Goal: Find contact information: Find contact information

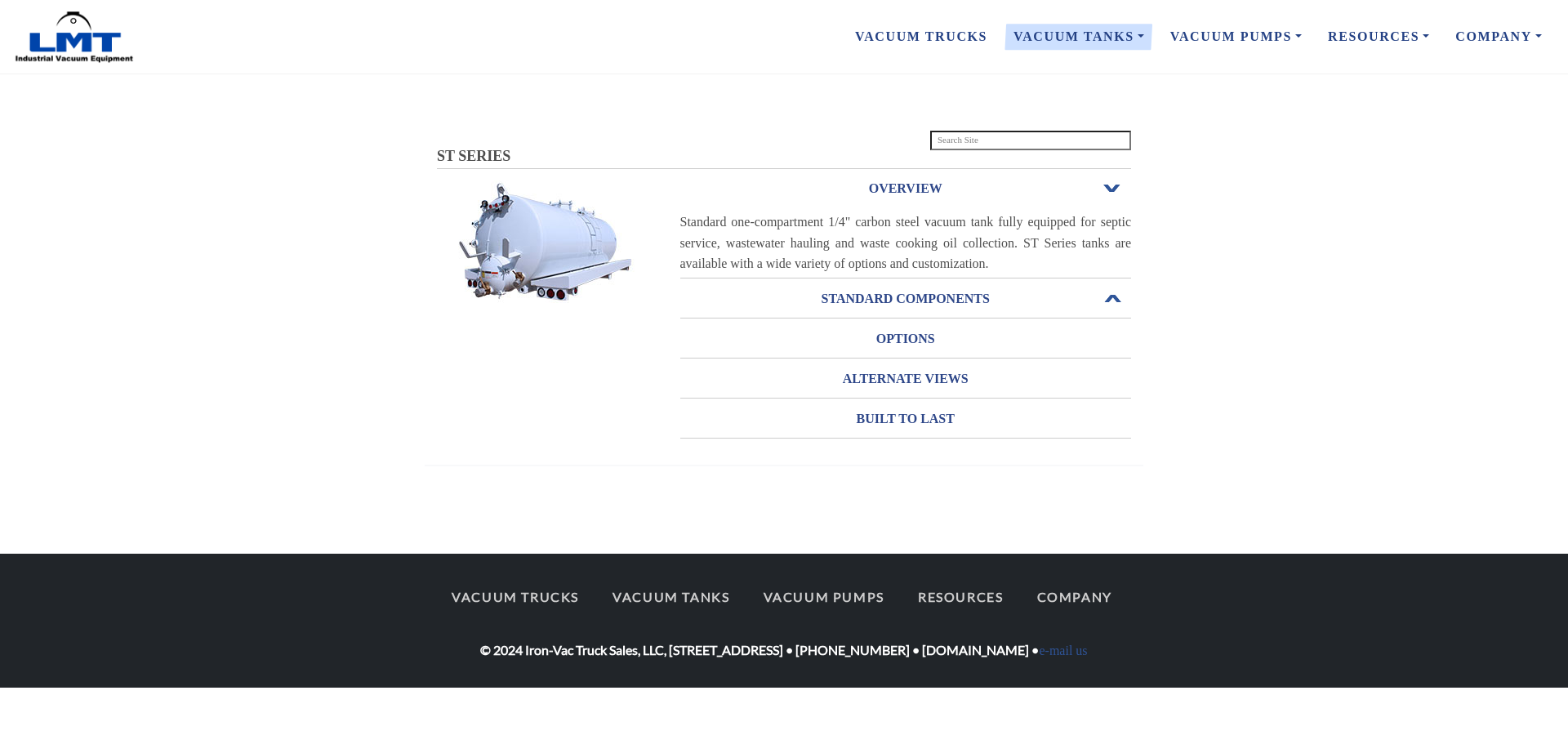
click at [1113, 297] on span "Open or Close" at bounding box center [1112, 299] width 22 height 11
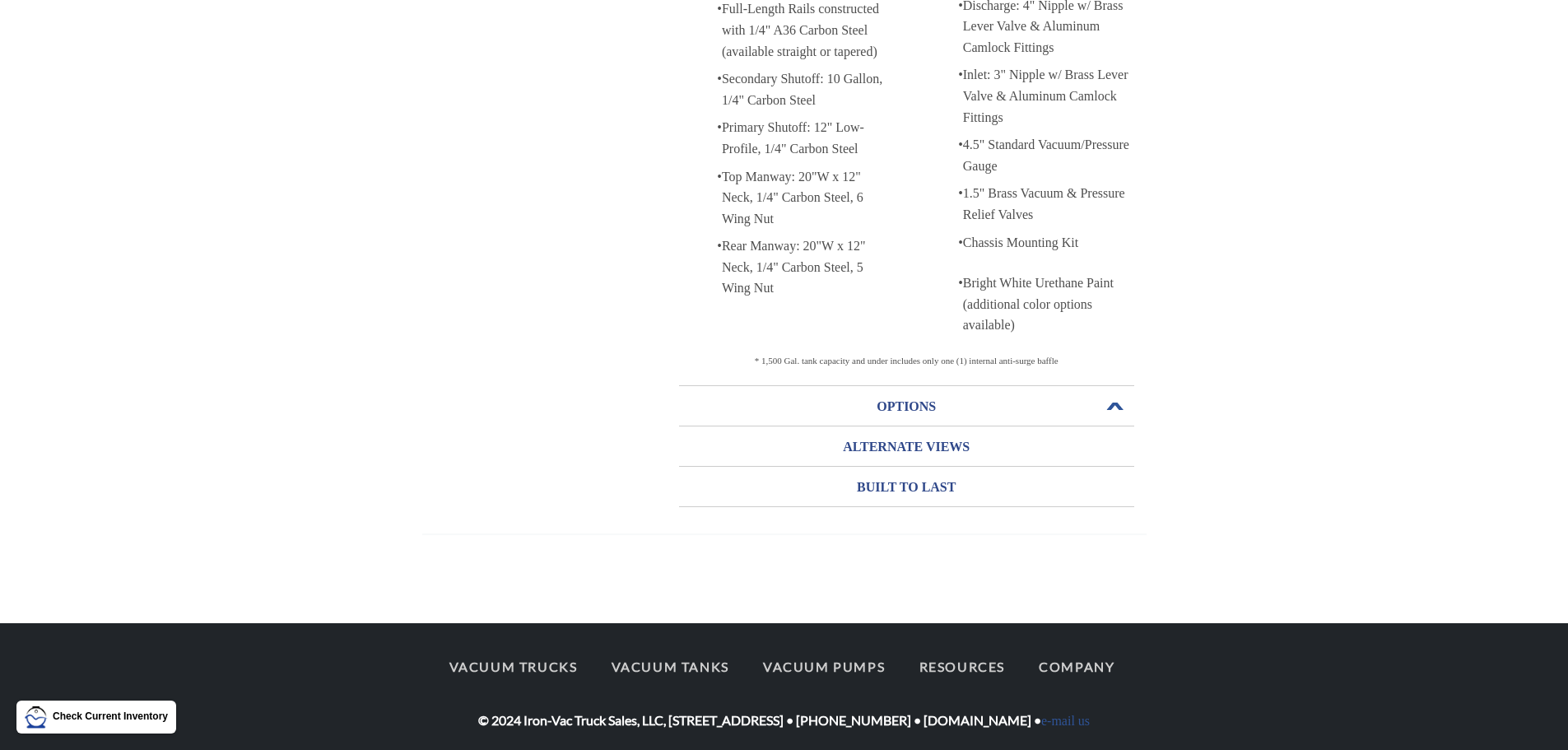
scroll to position [430, 0]
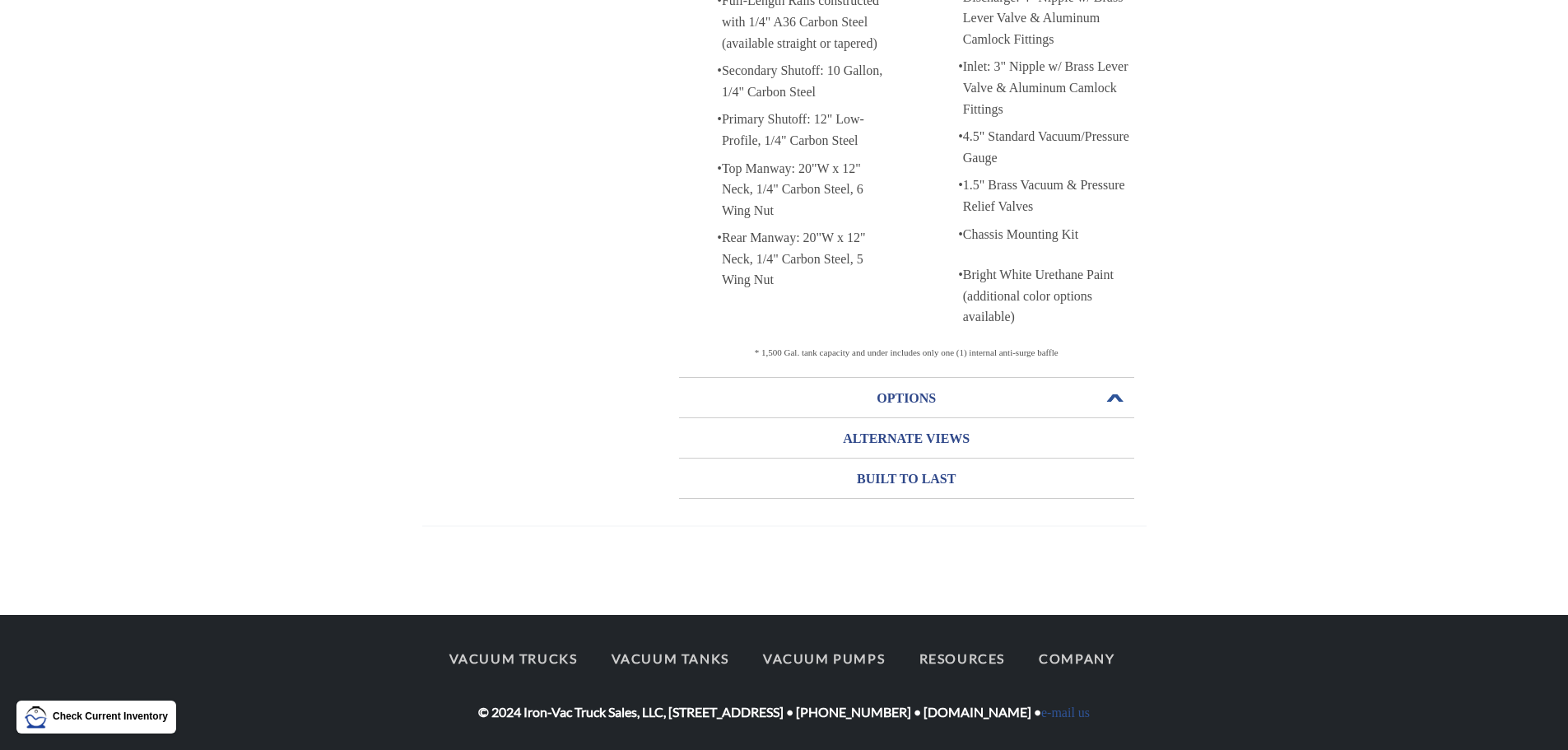
click at [901, 391] on h3 "OPTIONS" at bounding box center [906, 398] width 455 height 26
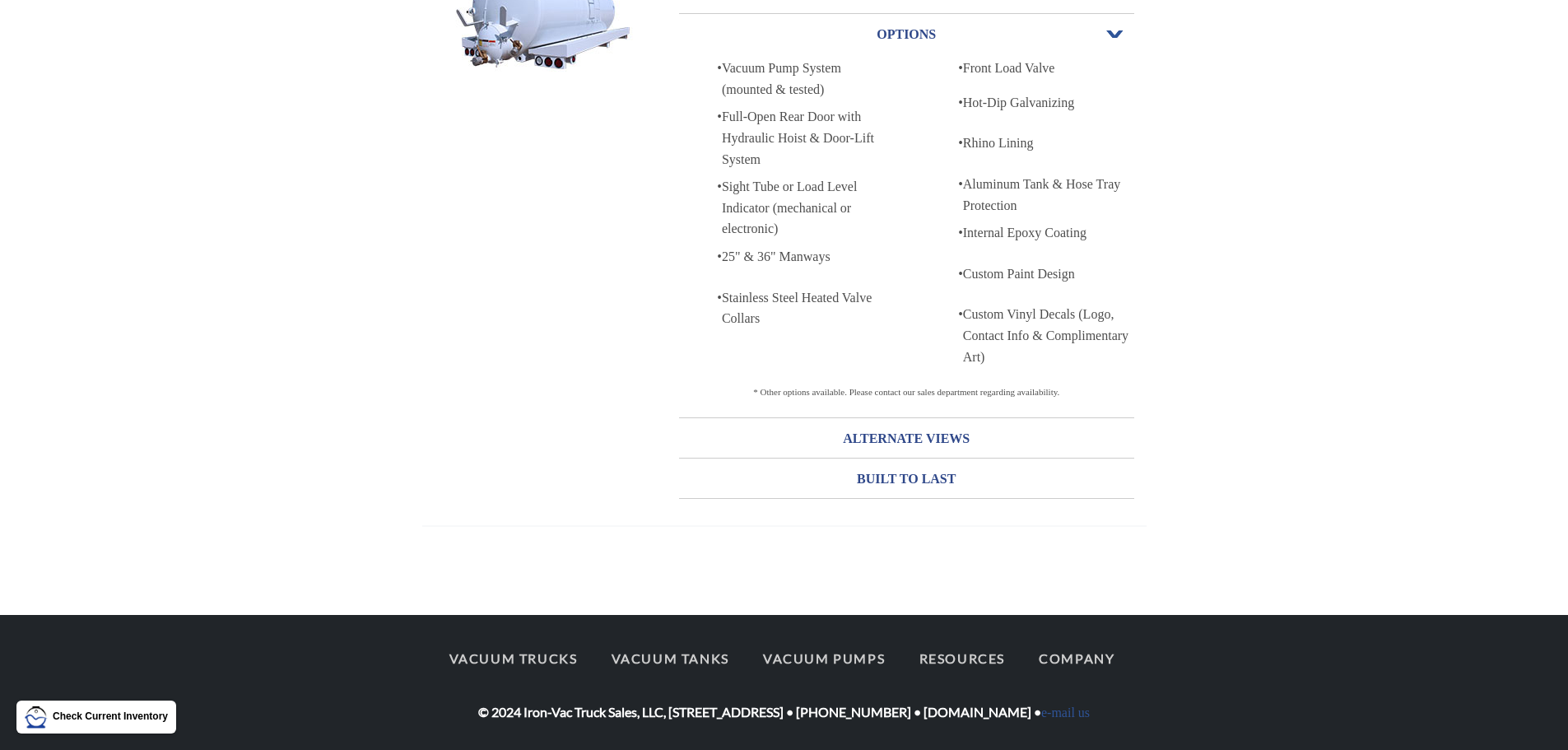
scroll to position [234, 0]
click at [931, 435] on h3 "ALTERNATE VIEWS" at bounding box center [906, 439] width 455 height 26
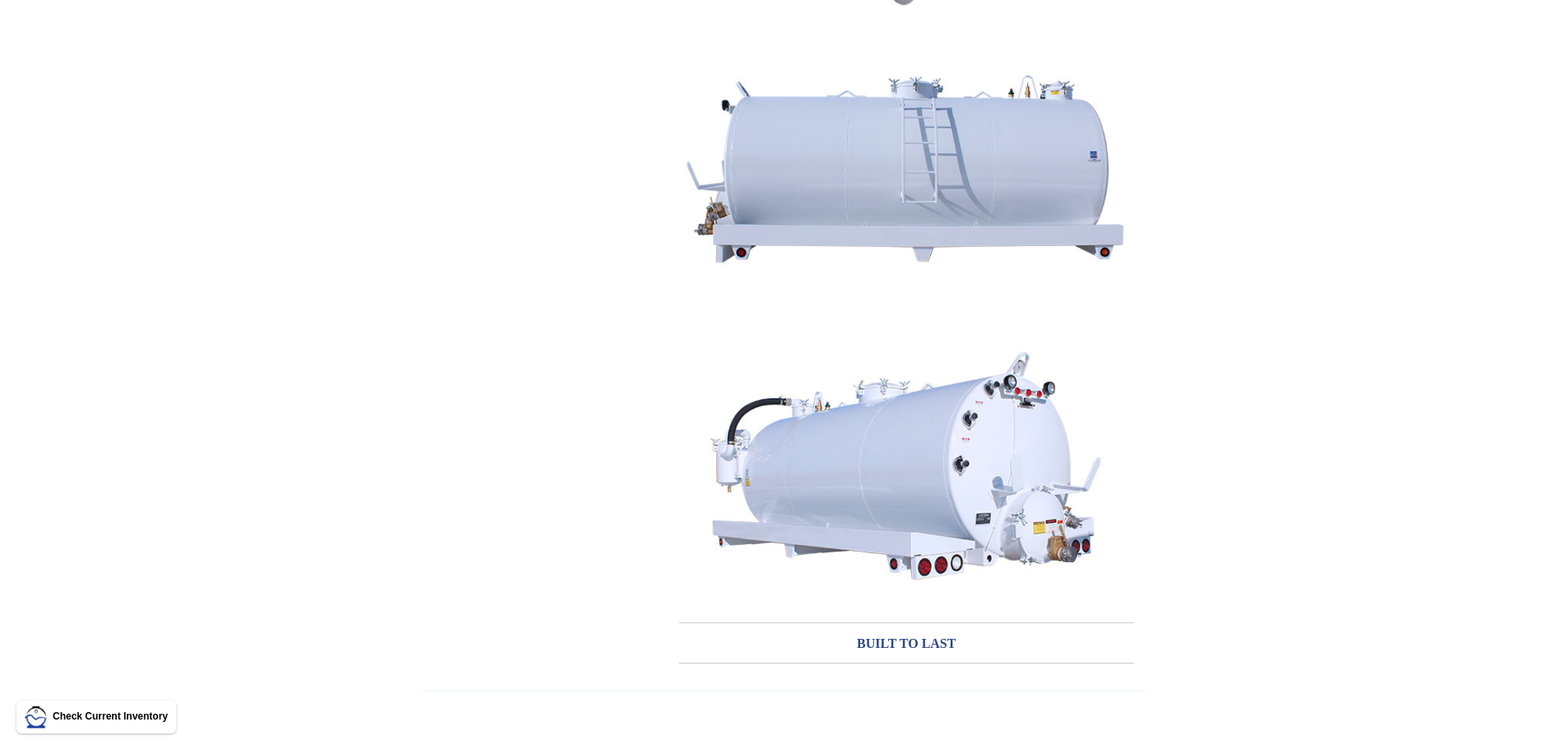
scroll to position [1094, 0]
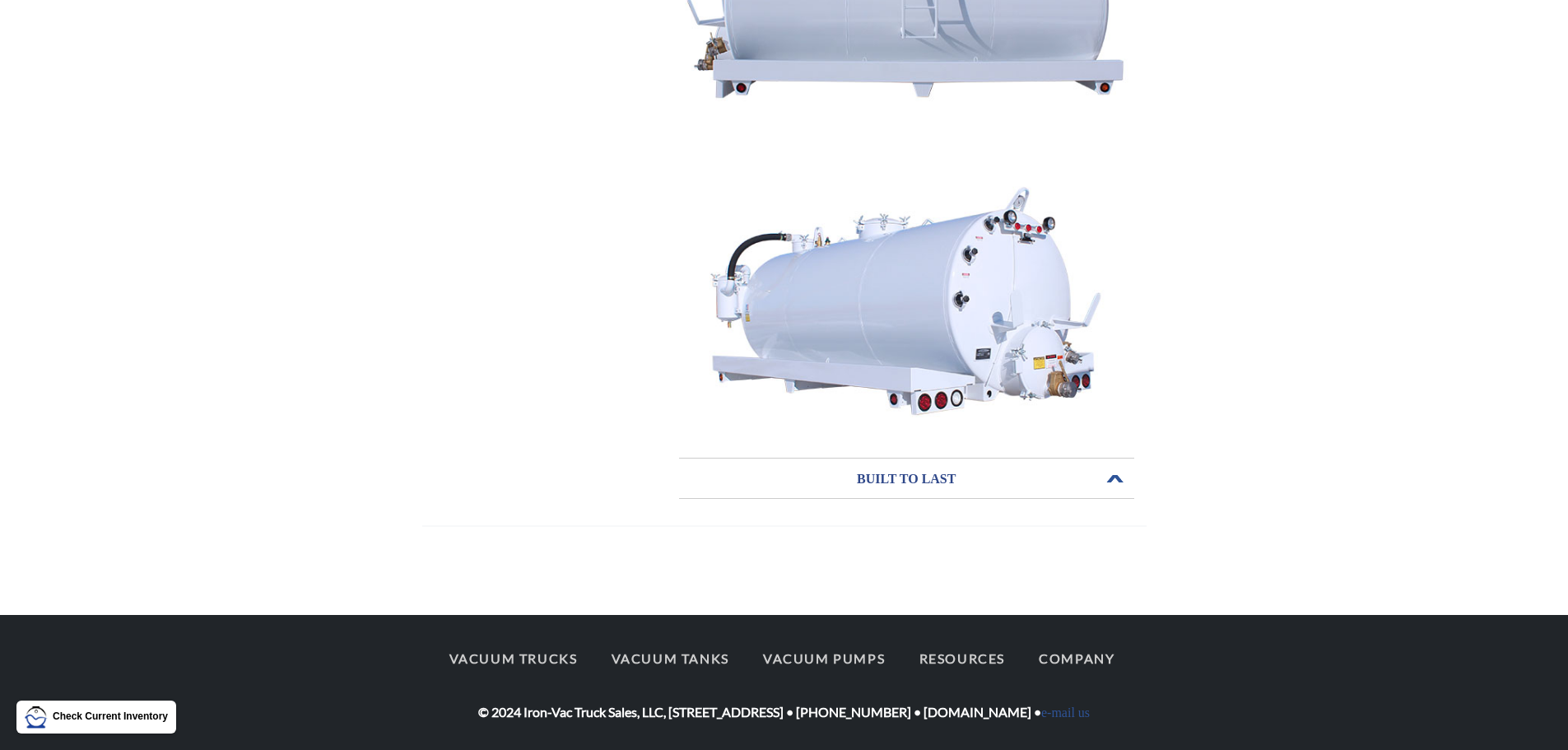
click at [932, 483] on h3 "BUILT TO LAST" at bounding box center [906, 479] width 455 height 26
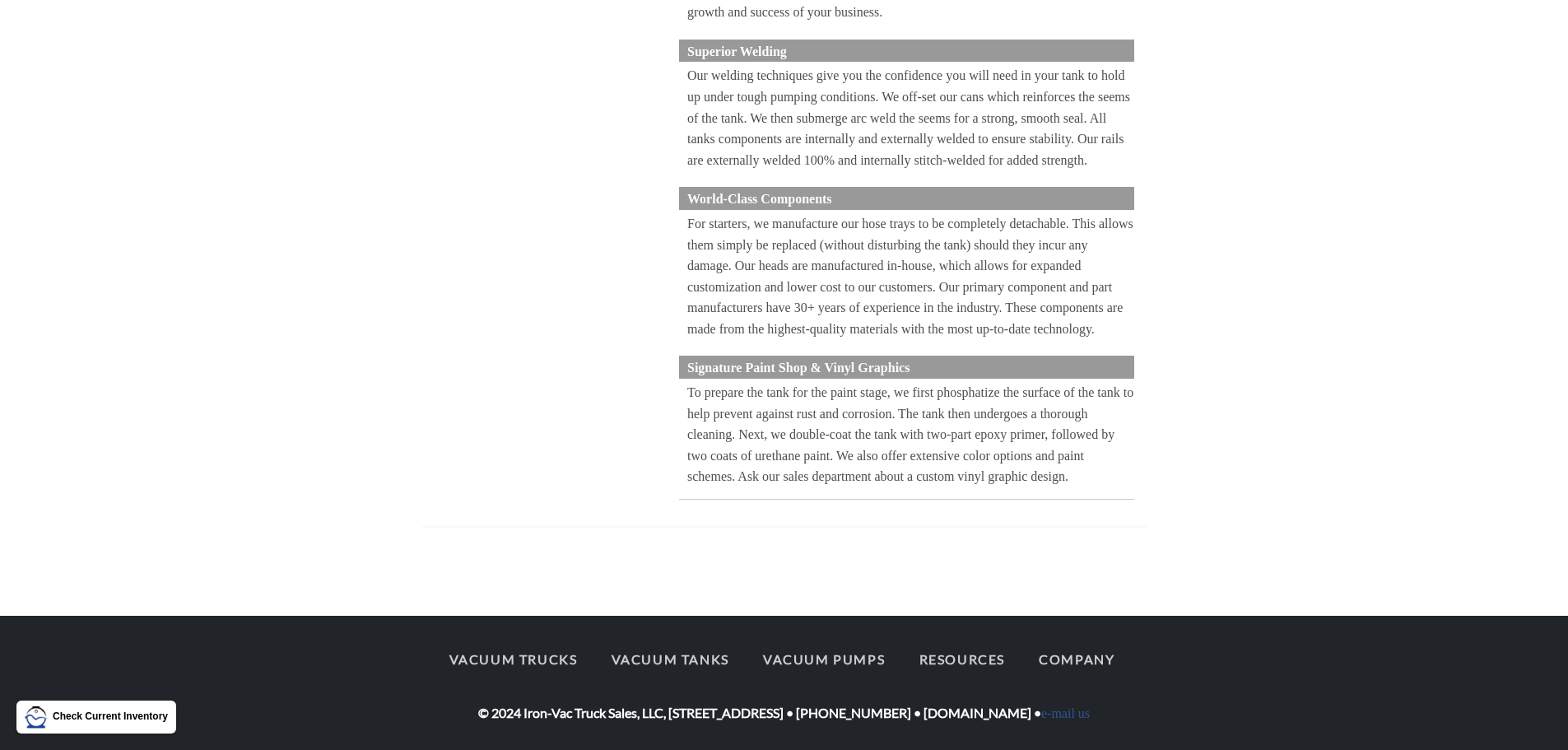
scroll to position [484, 0]
click at [630, 662] on link "Vacuum Tanks" at bounding box center [671, 659] width 148 height 35
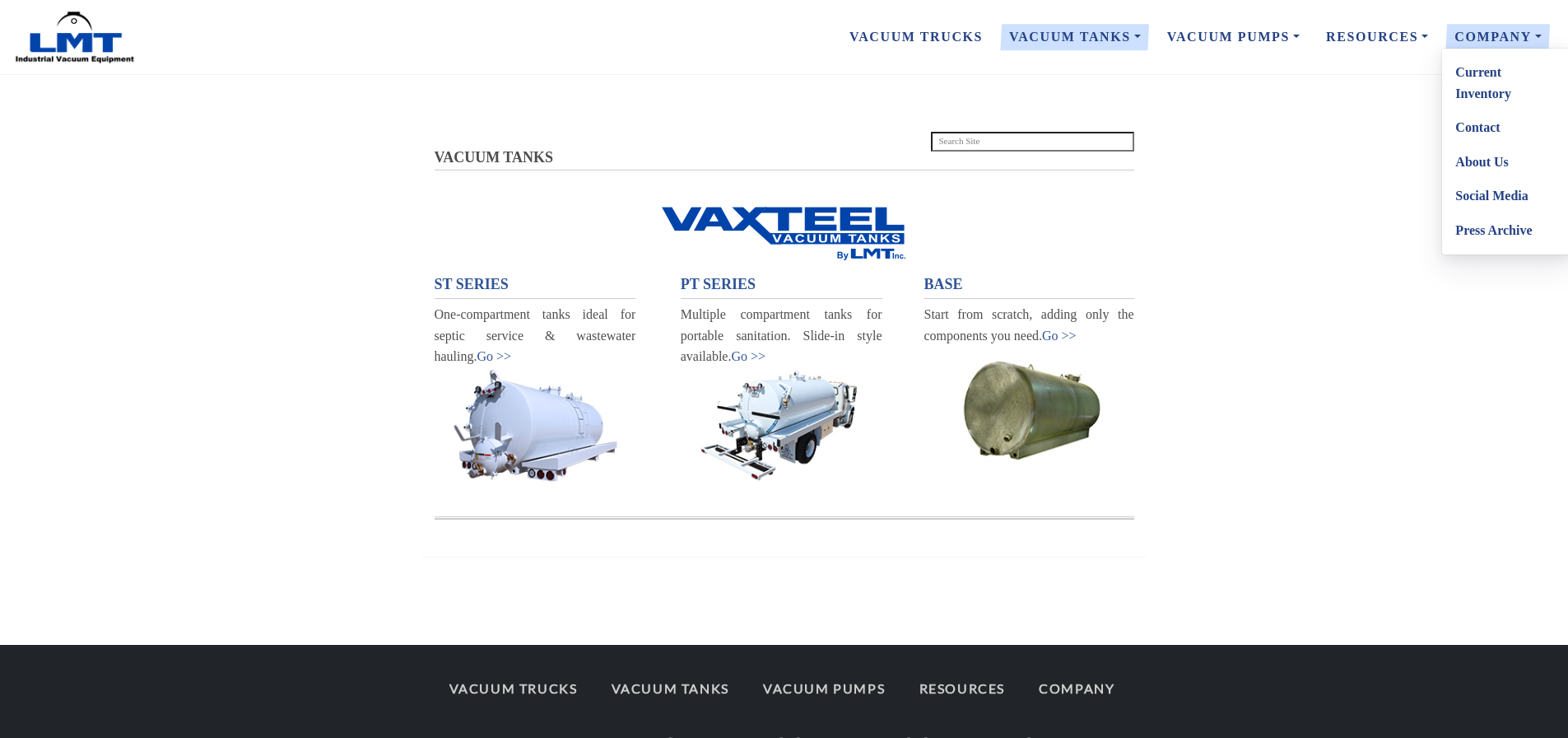
click at [1476, 122] on link "Contact" at bounding box center [1507, 128] width 130 height 35
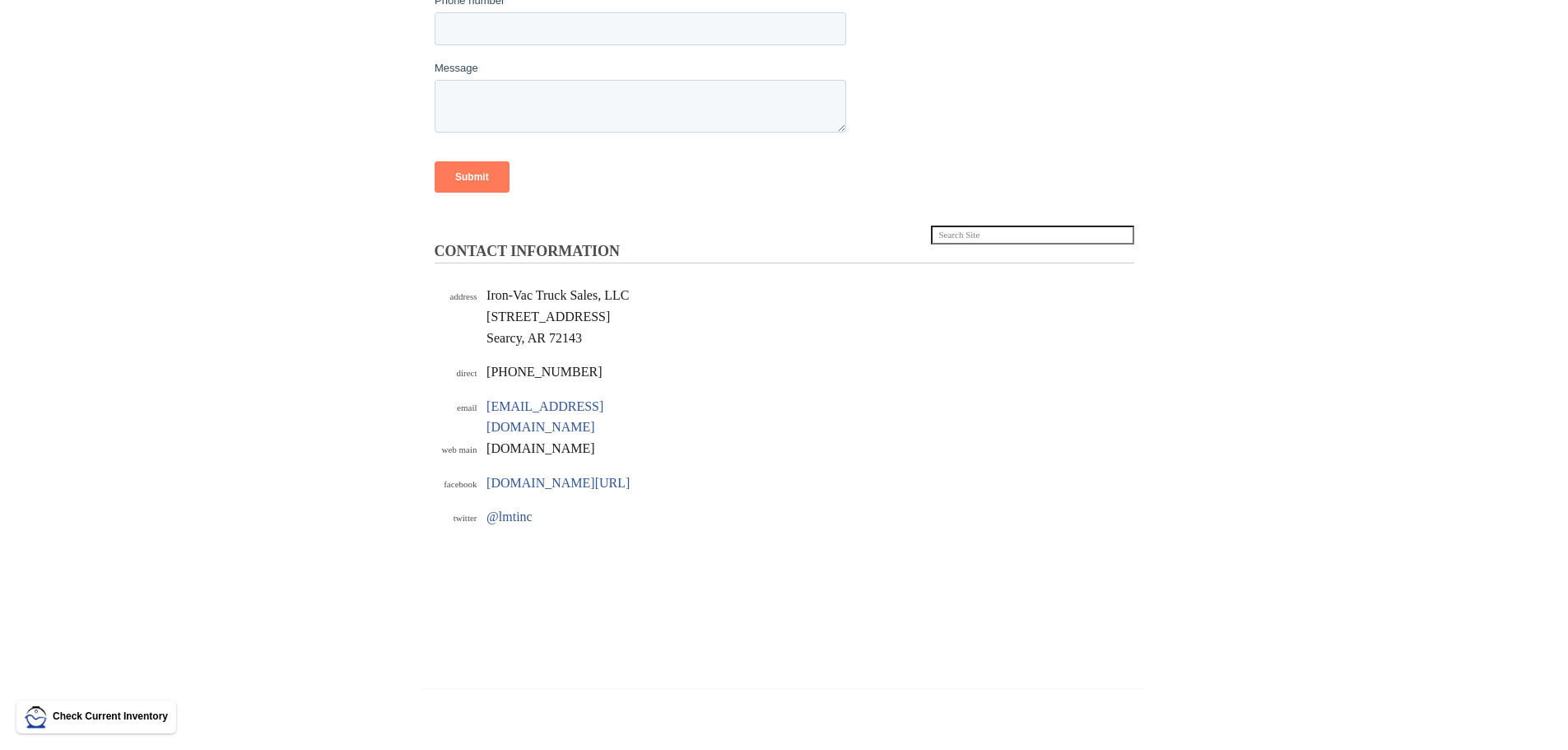
scroll to position [494, 0]
